Goal: Information Seeking & Learning: Learn about a topic

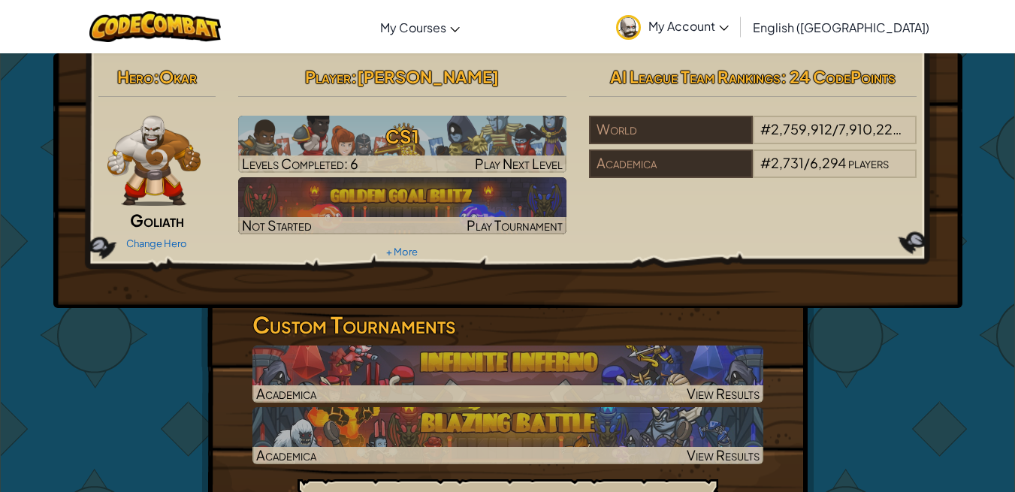
click at [410, 150] on h3 "CS1" at bounding box center [402, 136] width 328 height 34
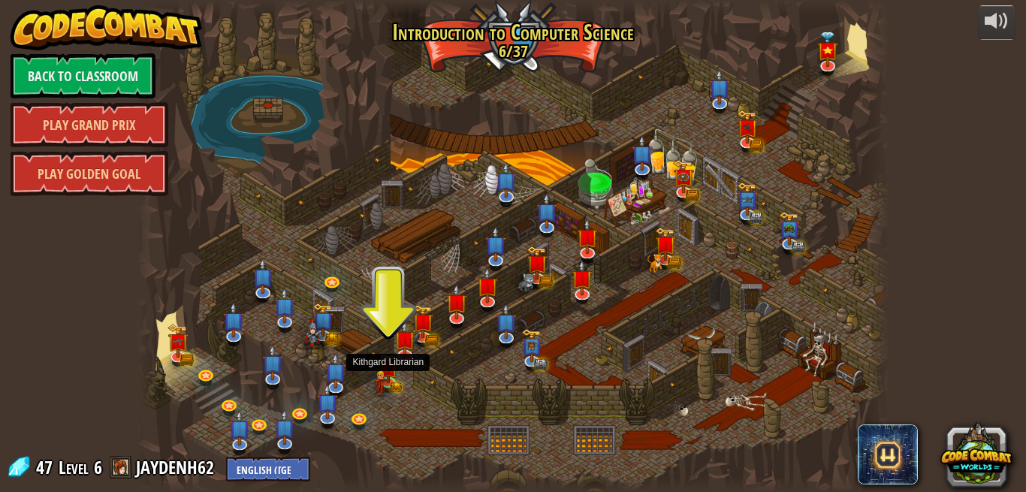
click at [388, 381] on img at bounding box center [388, 368] width 18 height 29
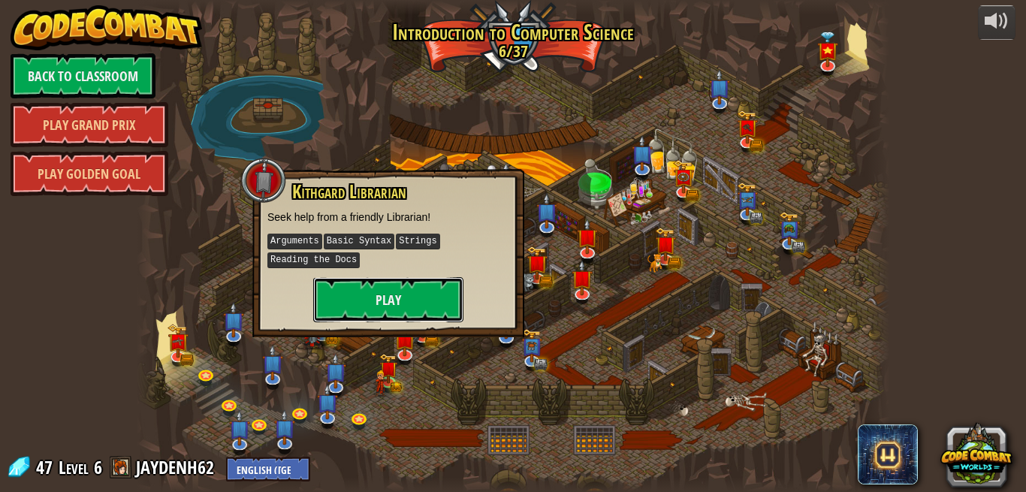
click at [375, 301] on button "Play" at bounding box center [388, 299] width 150 height 45
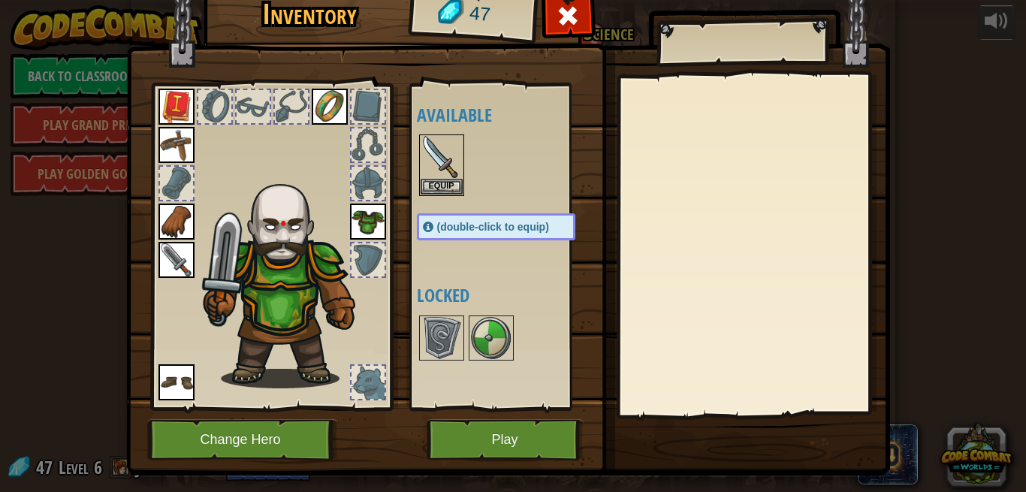
click at [438, 149] on img at bounding box center [442, 157] width 42 height 42
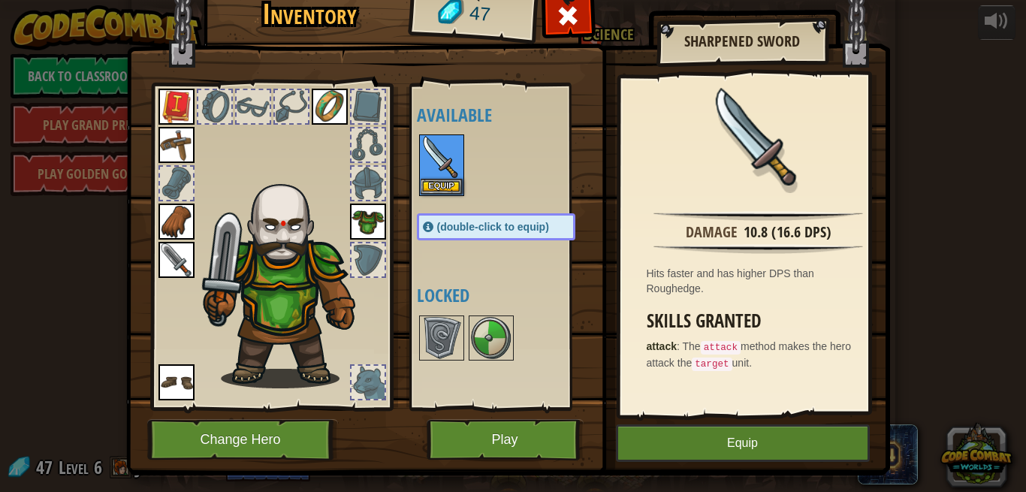
click at [159, 143] on img at bounding box center [177, 145] width 36 height 36
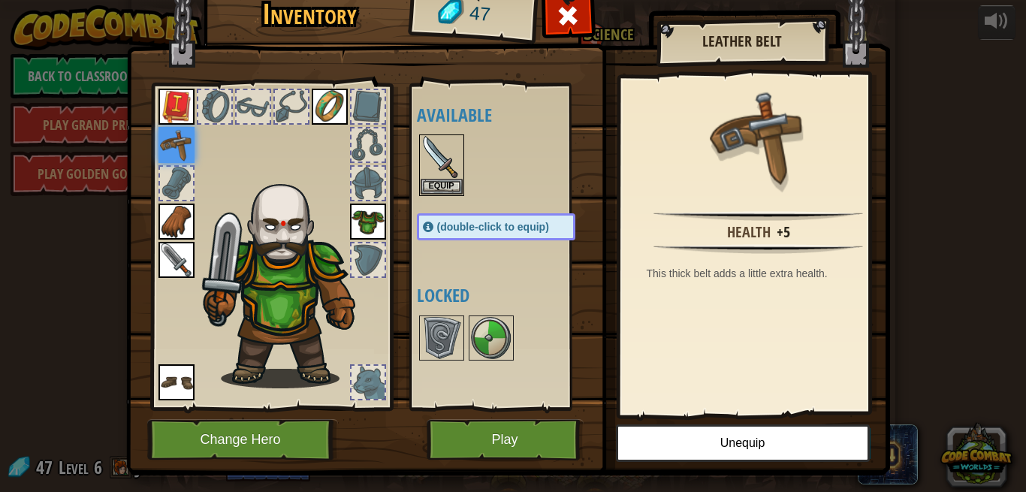
click at [168, 247] on img at bounding box center [177, 260] width 36 height 36
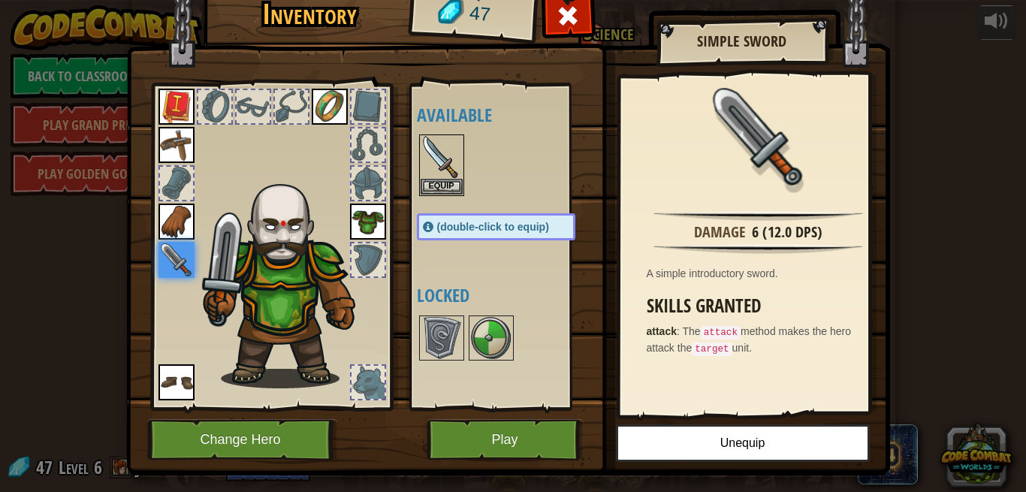
click at [429, 156] on img at bounding box center [442, 157] width 42 height 42
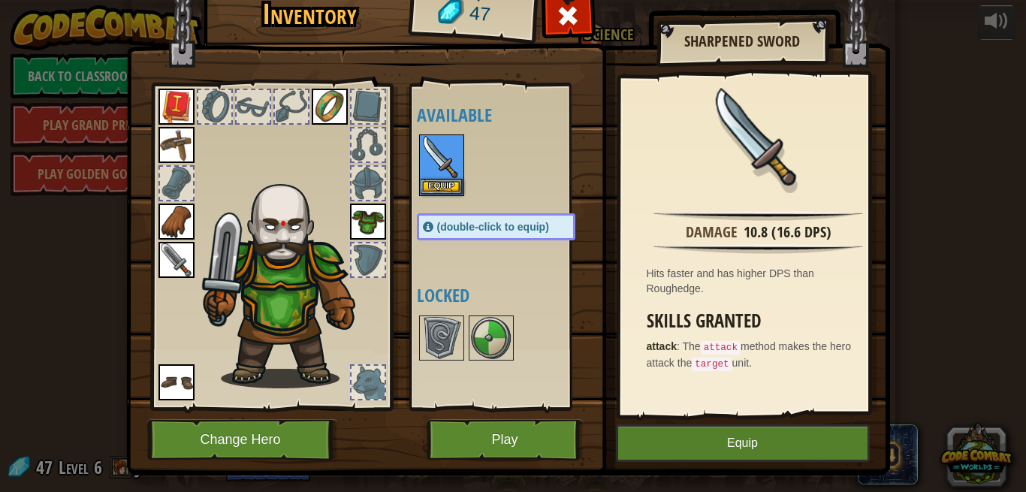
click at [171, 243] on img at bounding box center [177, 260] width 36 height 36
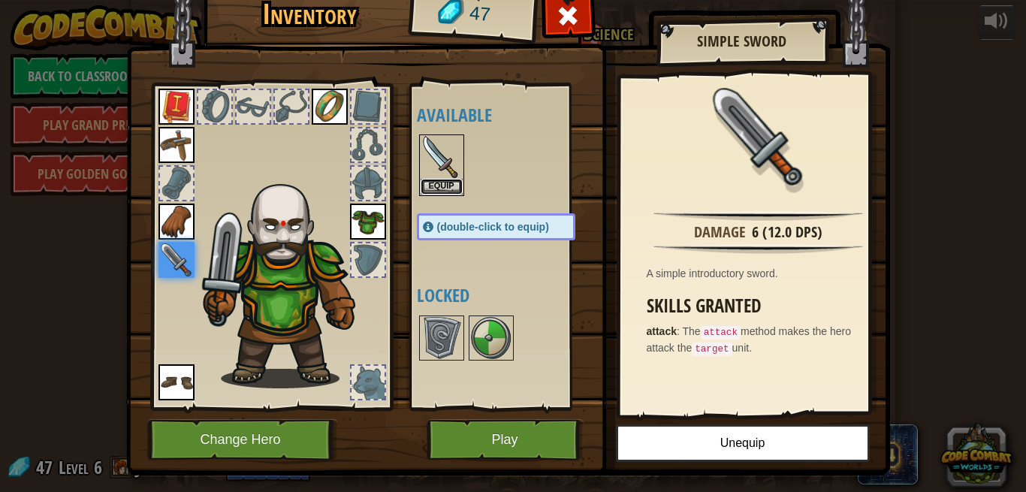
click at [434, 181] on button "Equip" at bounding box center [442, 187] width 42 height 16
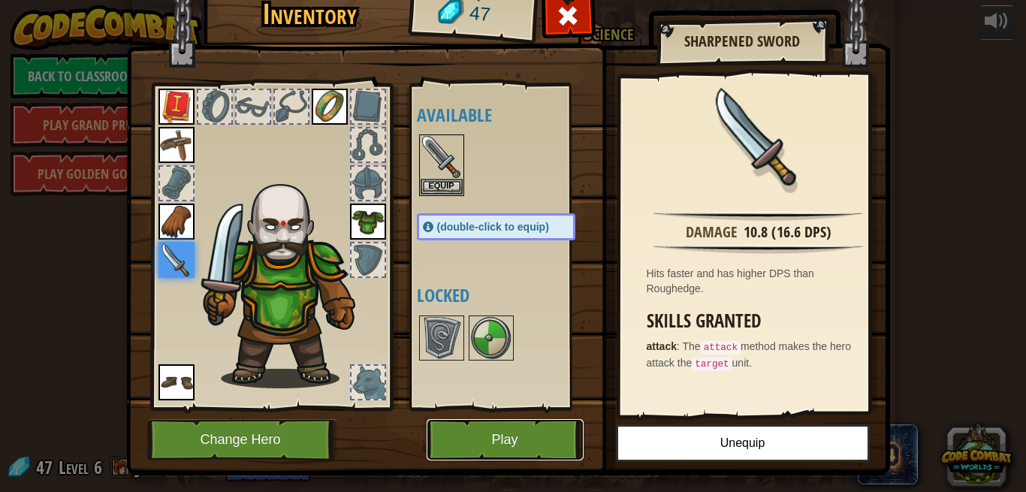
click at [517, 432] on button "Play" at bounding box center [505, 439] width 157 height 41
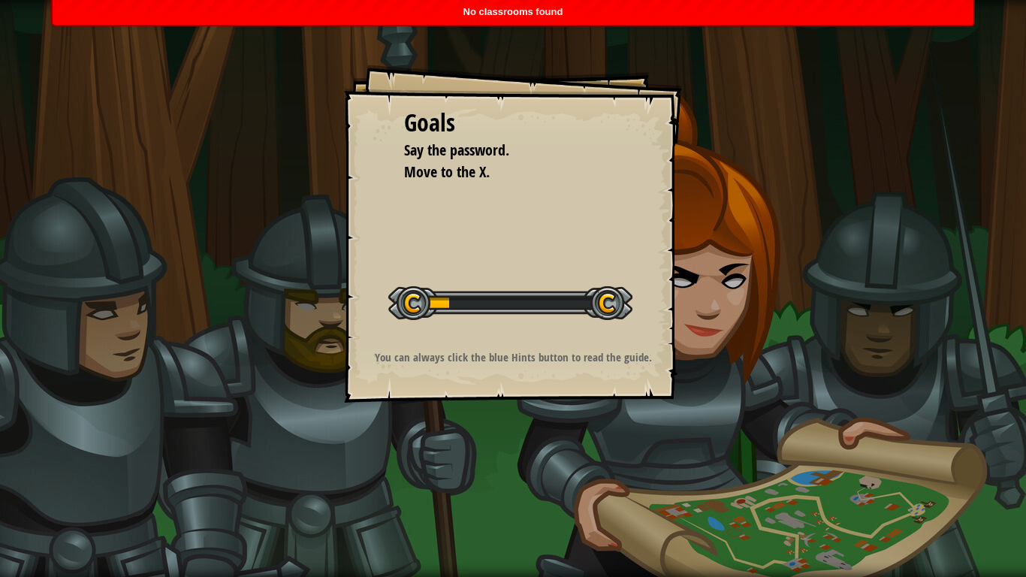
click at [527, 449] on div "Goals Say the password. Move to the X. Start Level Error loading from server. T…" at bounding box center [513, 288] width 1026 height 577
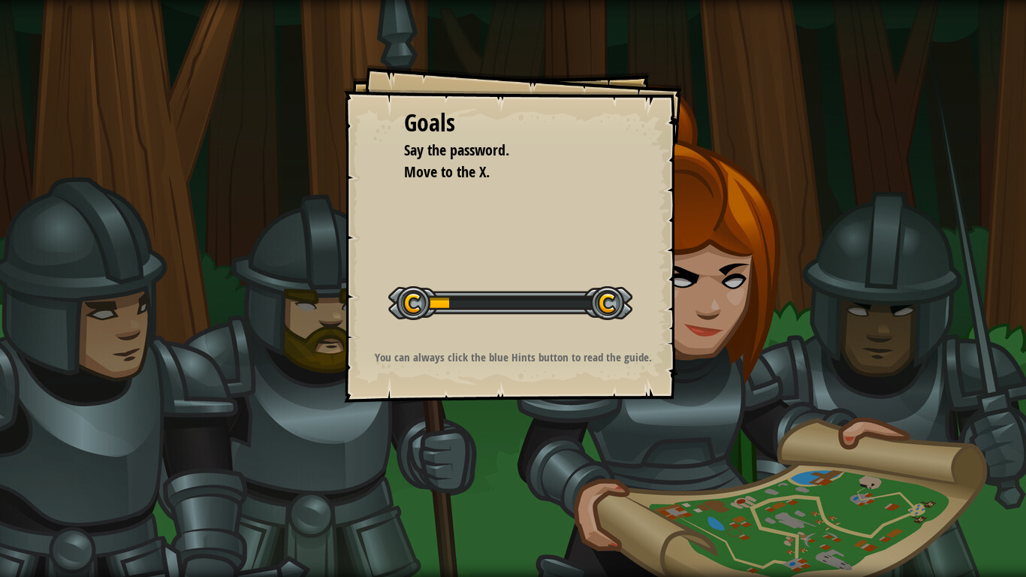
click at [513, 201] on div "Goals Say the password. Move to the X. Start Level Error loading from server. T…" at bounding box center [513, 234] width 338 height 338
click at [513, 307] on div at bounding box center [510, 303] width 244 height 34
click at [606, 292] on div at bounding box center [510, 303] width 244 height 34
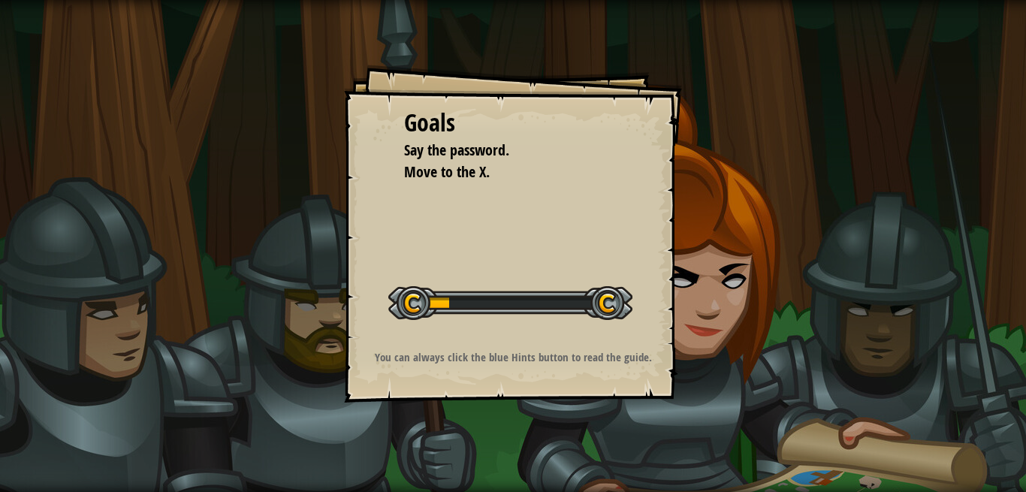
click at [917, 207] on div "Goals Say the password. Move to the X. Start Level Error loading from server. T…" at bounding box center [513, 246] width 1026 height 492
click at [590, 219] on div "Goals Say the password. Move to the X. Start Level Error loading from server. T…" at bounding box center [513, 234] width 338 height 338
click at [597, 264] on div "Goals Say the password. Move to the X. Start Level Error loading from server. T…" at bounding box center [513, 234] width 338 height 338
